Goal: Find specific page/section: Find specific page/section

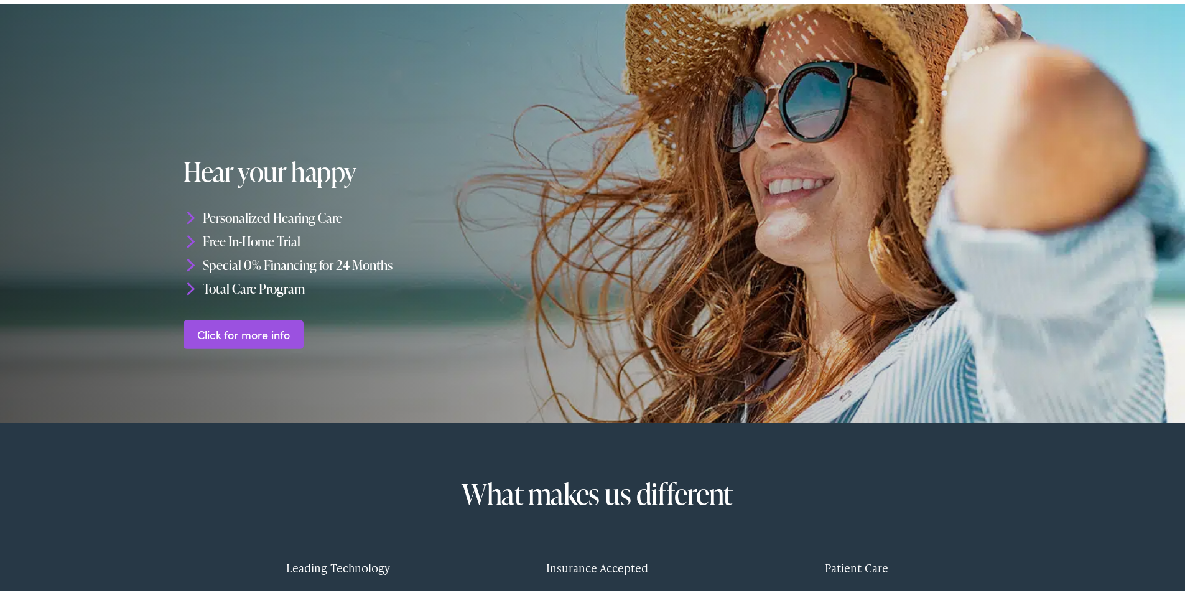
scroll to position [24, 0]
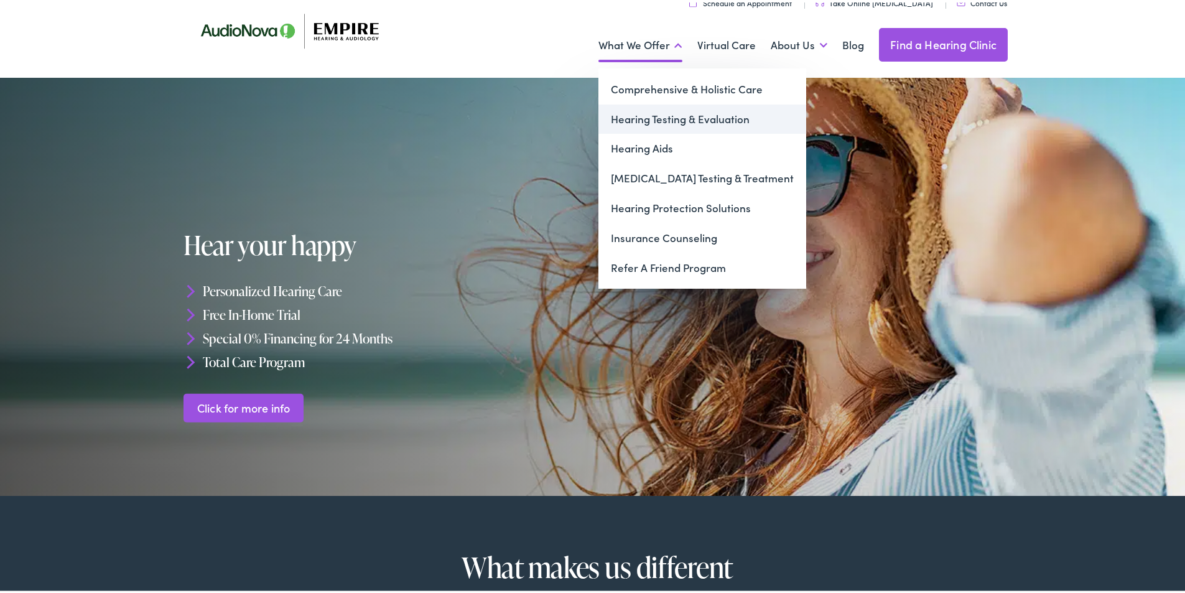
click at [632, 115] on link "Hearing Testing & Evaluation" at bounding box center [703, 117] width 208 height 30
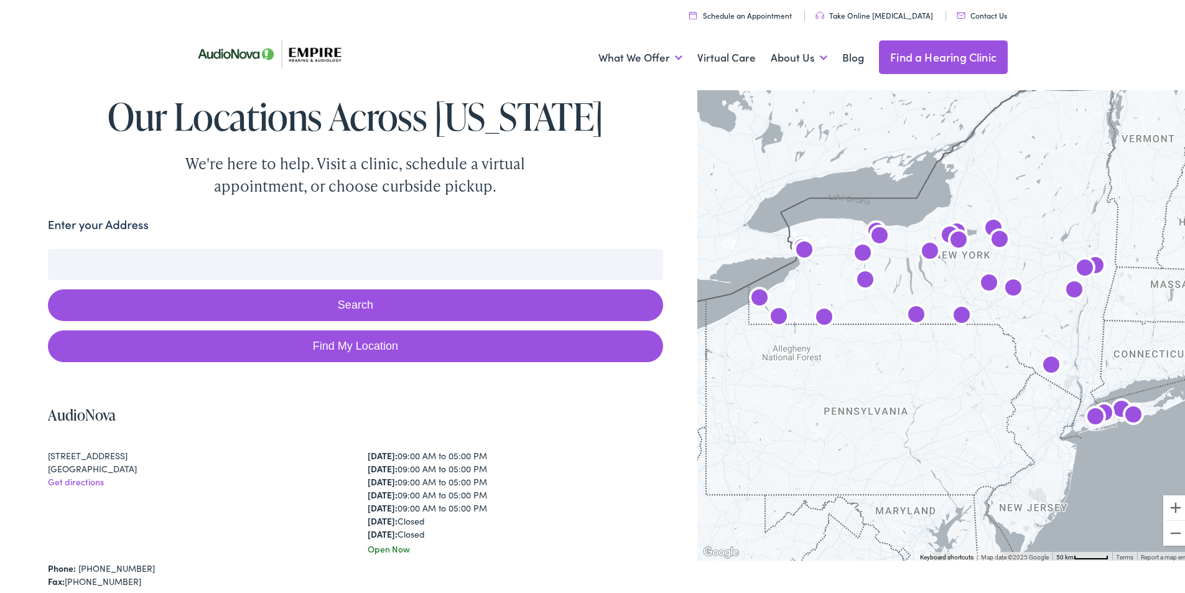
click at [314, 301] on button "Search" at bounding box center [355, 303] width 615 height 32
click at [96, 220] on label "Enter your Address" at bounding box center [98, 222] width 101 height 18
click at [96, 246] on input "Enter your Address" at bounding box center [355, 261] width 615 height 31
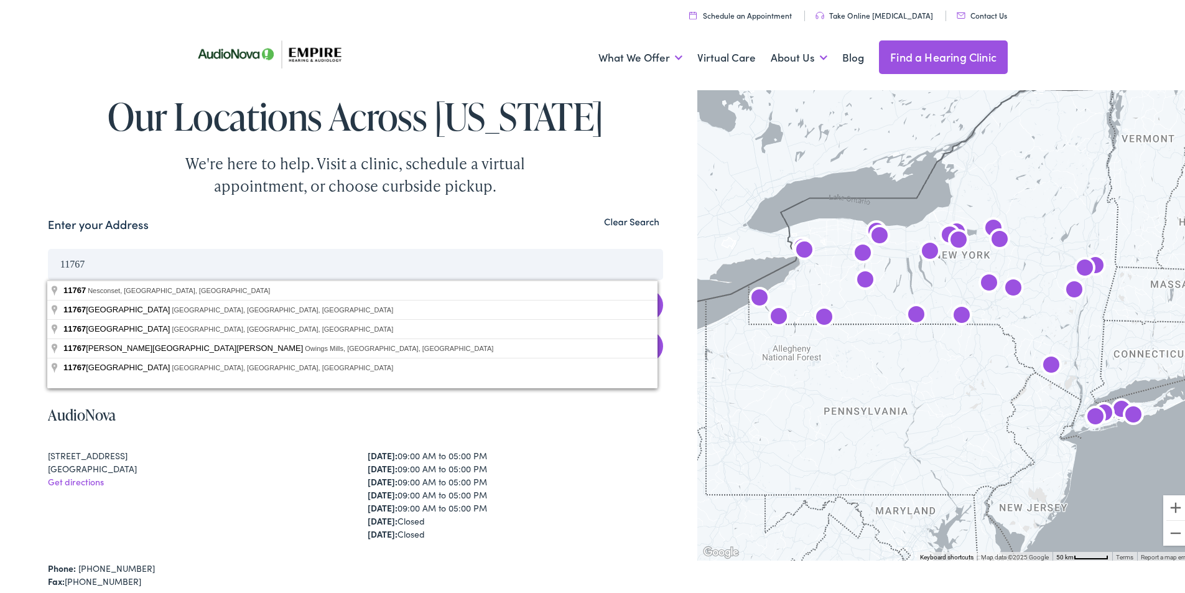
type input "11767"
click at [48, 287] on button "Search" at bounding box center [355, 303] width 615 height 32
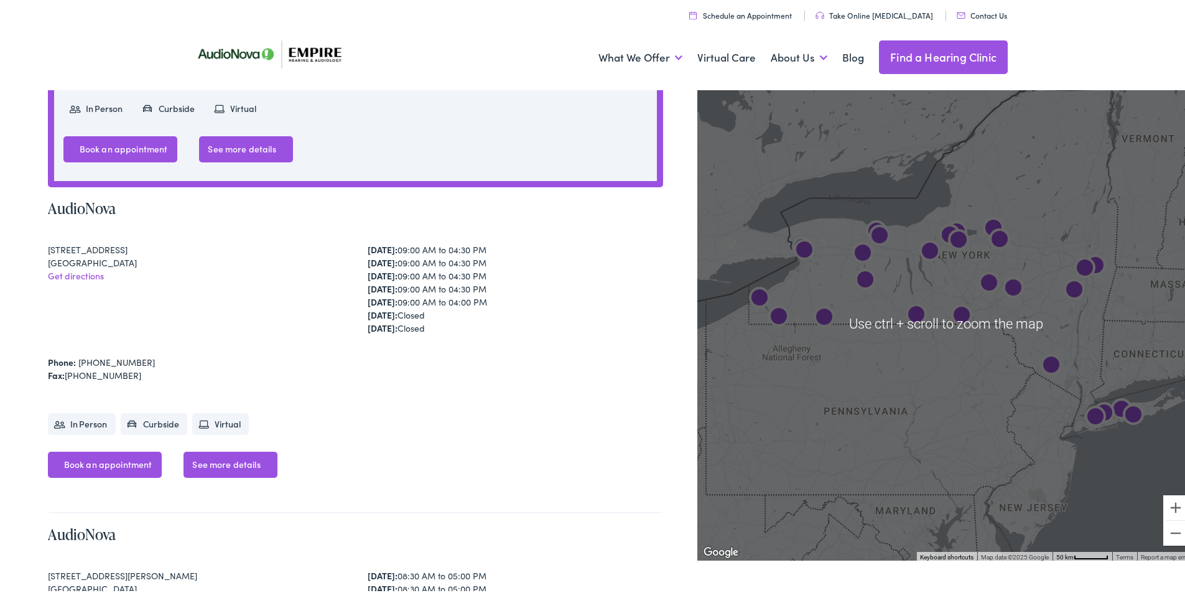
scroll to position [498, 0]
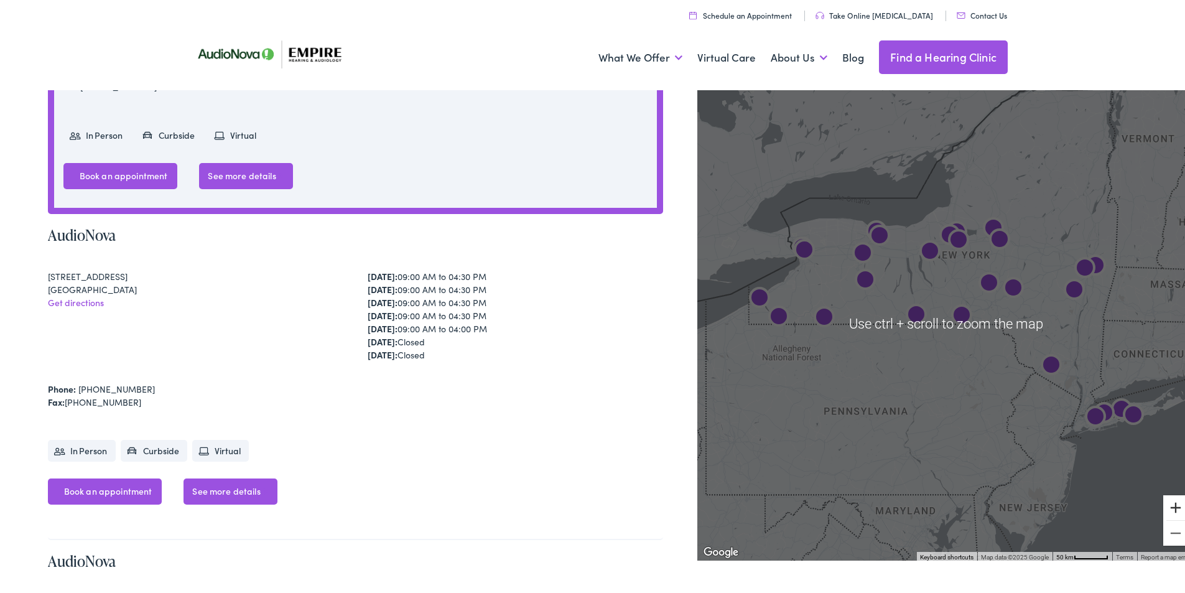
click at [1169, 506] on button "Zoom in" at bounding box center [1176, 505] width 25 height 25
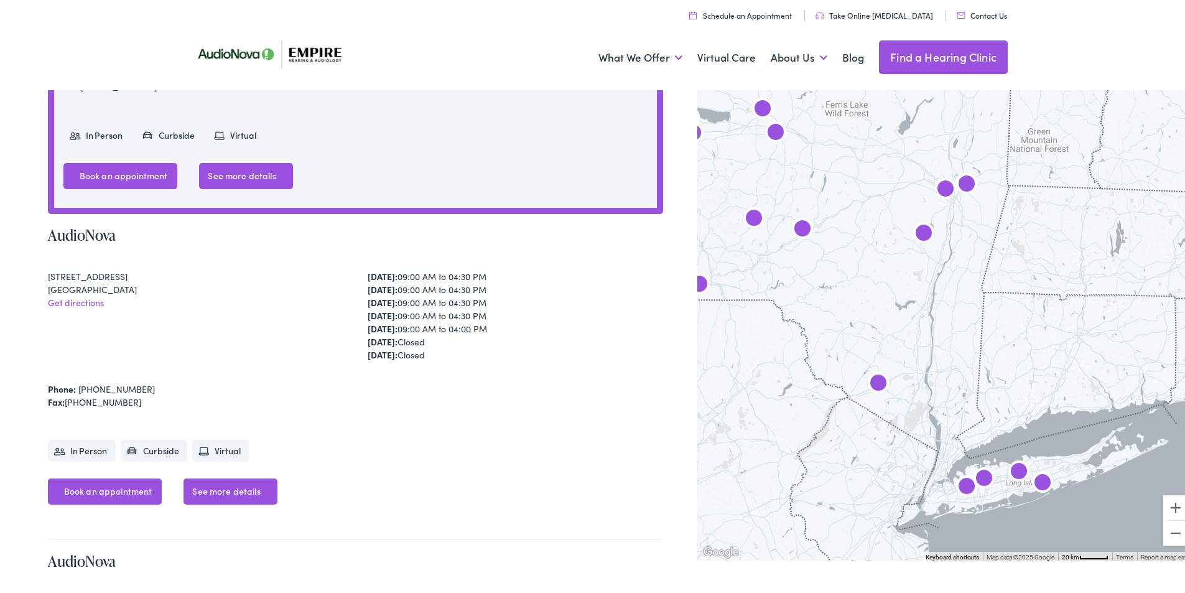
drag, startPoint x: 1063, startPoint y: 457, endPoint x: 781, endPoint y: 401, distance: 287.9
click at [783, 432] on div at bounding box center [945, 321] width 497 height 474
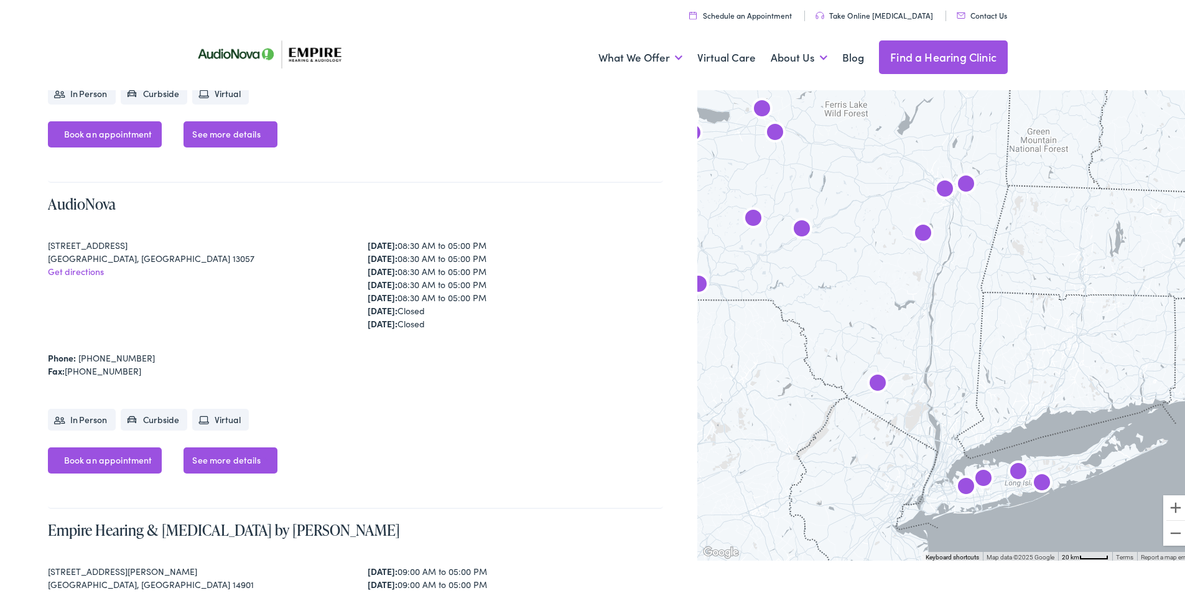
scroll to position [2738, 0]
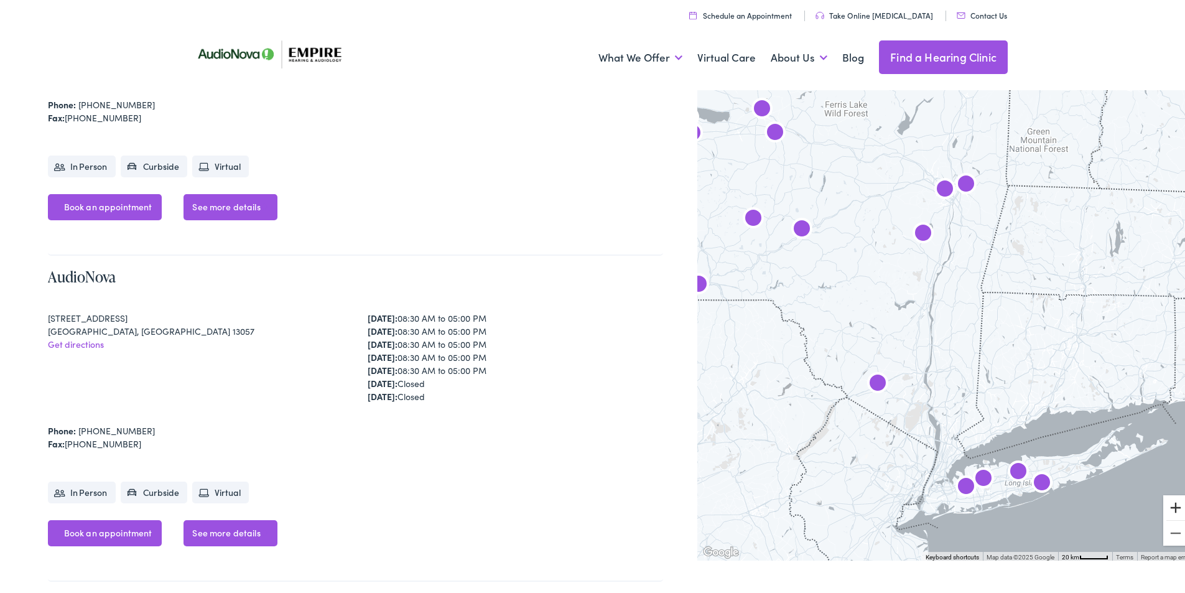
click at [1168, 509] on button "Zoom in" at bounding box center [1176, 505] width 25 height 25
